Goal: Download file/media

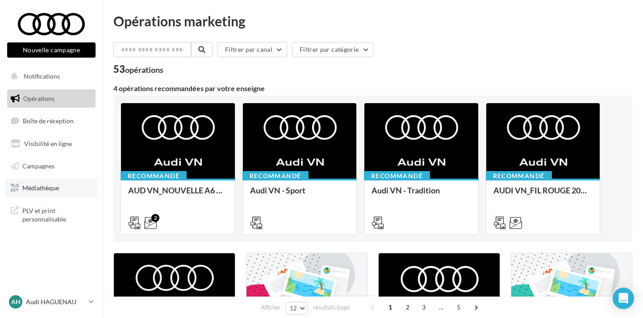
click at [68, 182] on link "Médiathèque" at bounding box center [51, 188] width 92 height 19
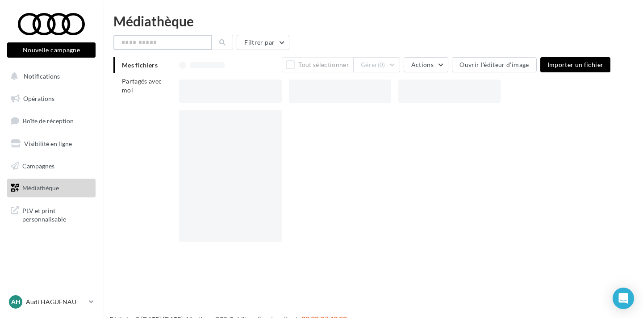
click at [158, 46] on input "text" at bounding box center [162, 42] width 98 height 15
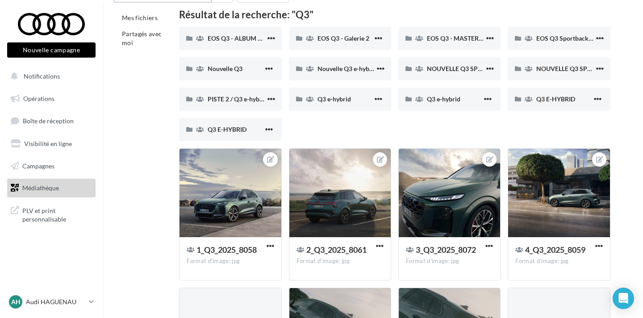
scroll to position [16, 0]
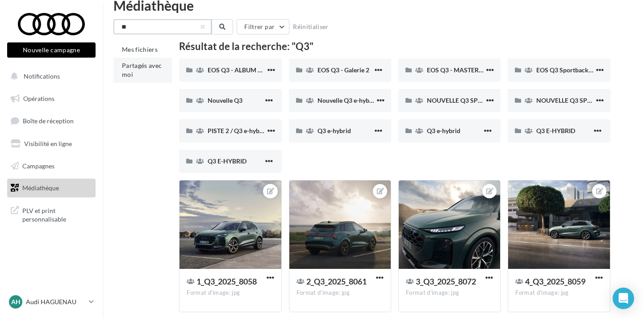
type input "**"
click at [147, 73] on li "Partagés avec moi" at bounding box center [142, 70] width 58 height 25
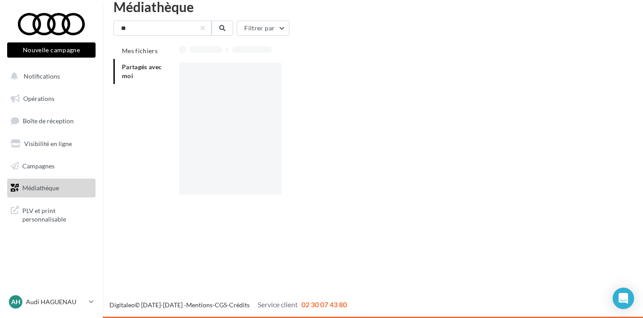
scroll to position [14, 0]
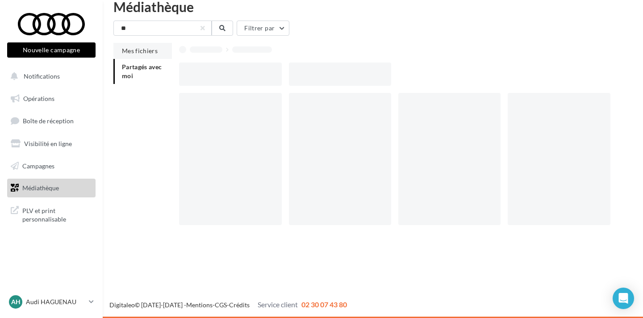
click at [146, 52] on span "Mes fichiers" at bounding box center [140, 51] width 36 height 8
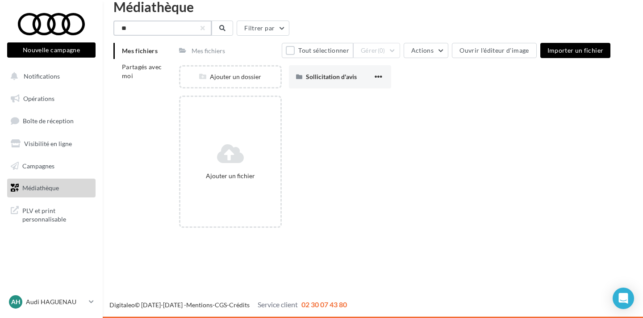
click at [150, 29] on input "**" at bounding box center [162, 28] width 98 height 15
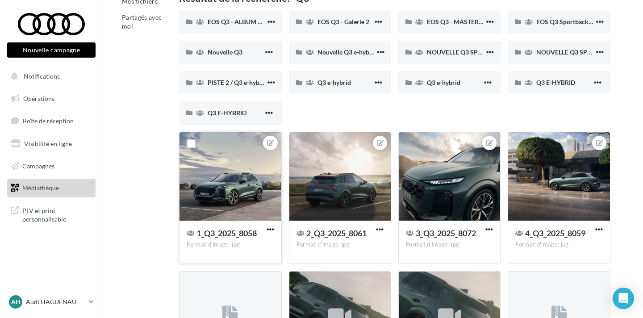
scroll to position [84, 0]
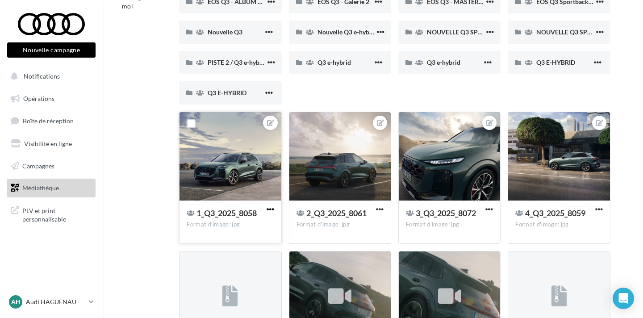
click at [271, 205] on span "button" at bounding box center [270, 209] width 8 height 8
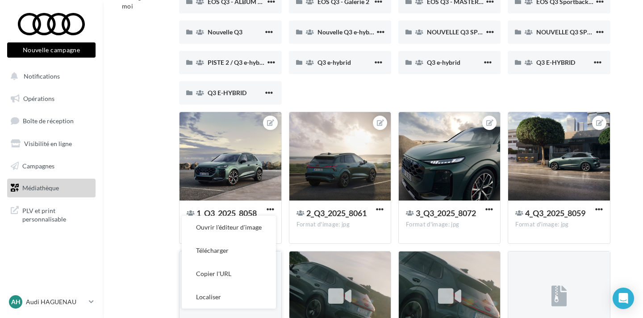
click at [244, 254] on button "Télécharger" at bounding box center [229, 250] width 94 height 23
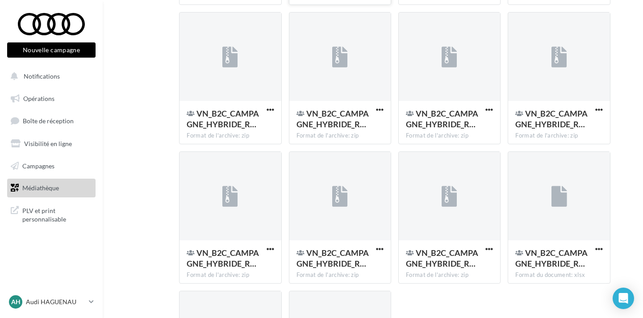
scroll to position [1479, 0]
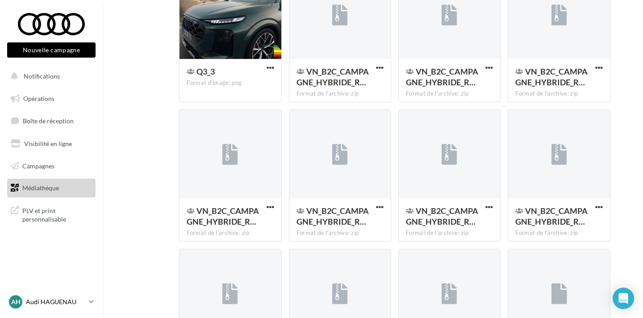
click at [54, 303] on p "Audi HAGUENAU" at bounding box center [55, 301] width 59 height 9
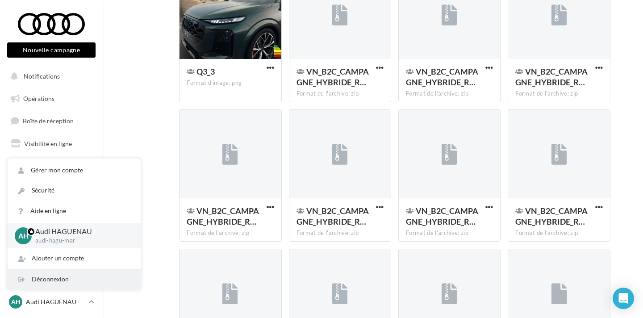
click at [54, 283] on div "Déconnexion" at bounding box center [74, 279] width 133 height 20
